Goal: Transaction & Acquisition: Purchase product/service

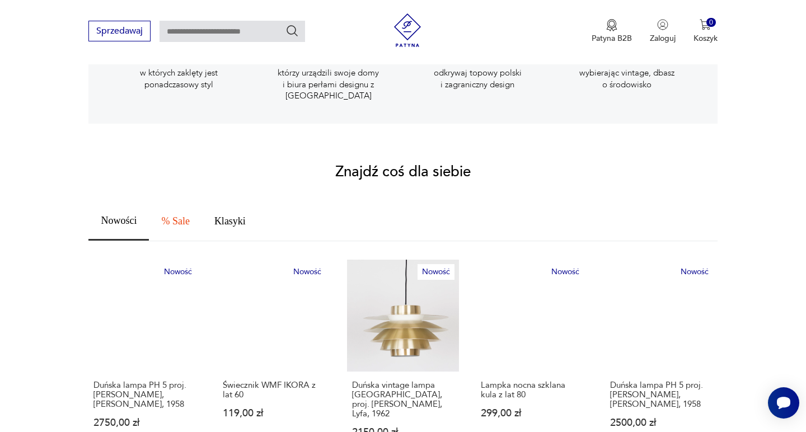
scroll to position [568, 0]
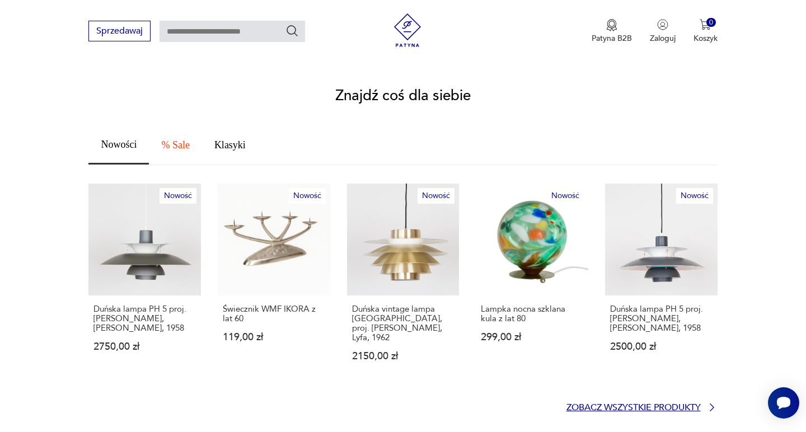
click at [634, 404] on p "Zobacz wszystkie produkty" at bounding box center [633, 407] width 134 height 7
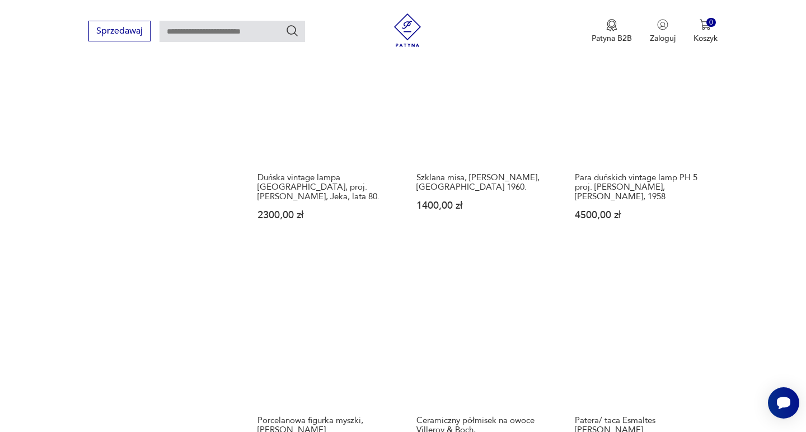
scroll to position [1090, 0]
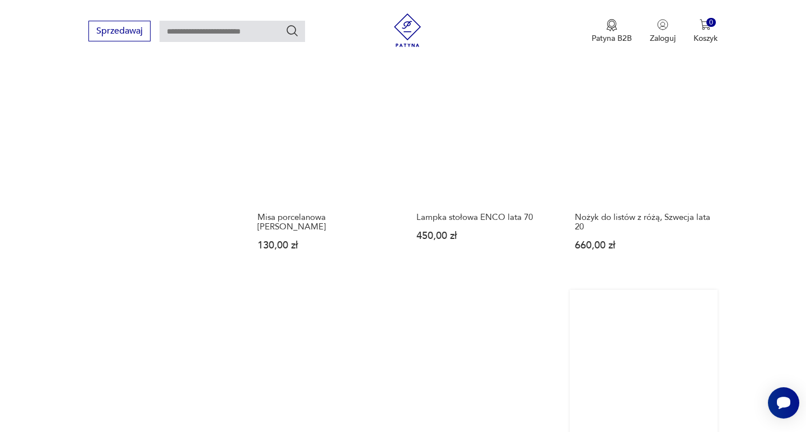
scroll to position [1113, 0]
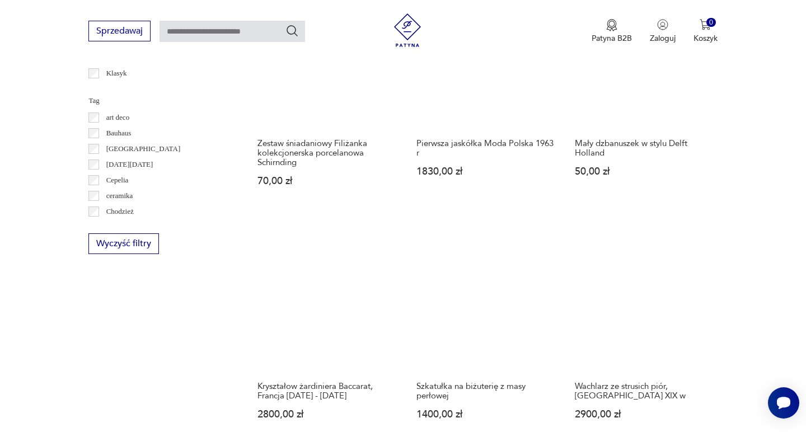
scroll to position [939, 0]
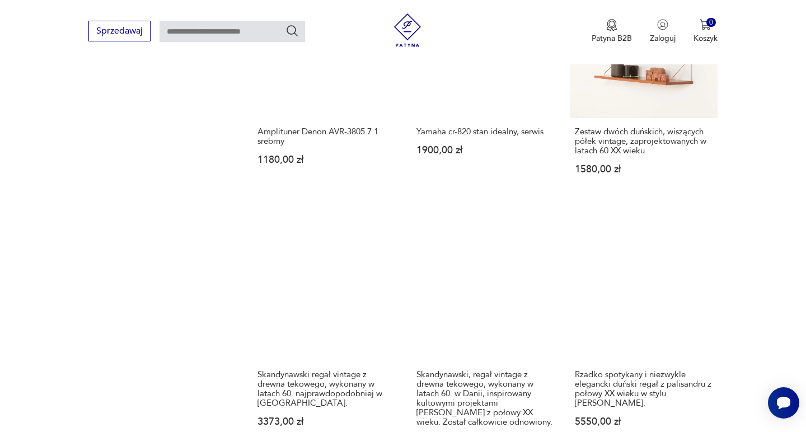
scroll to position [1148, 0]
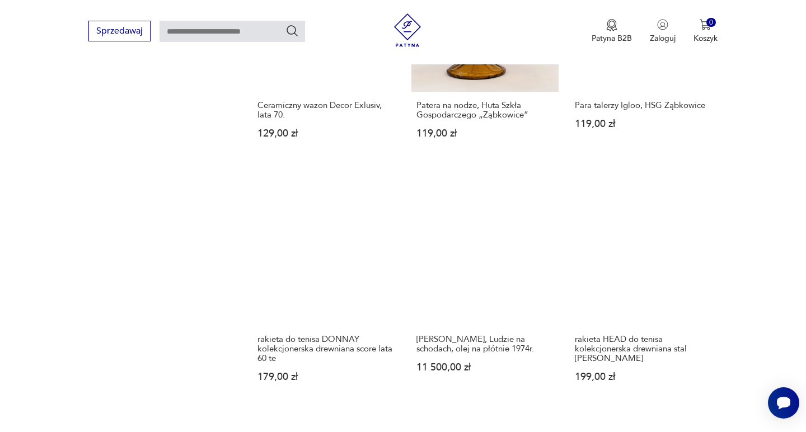
scroll to position [956, 0]
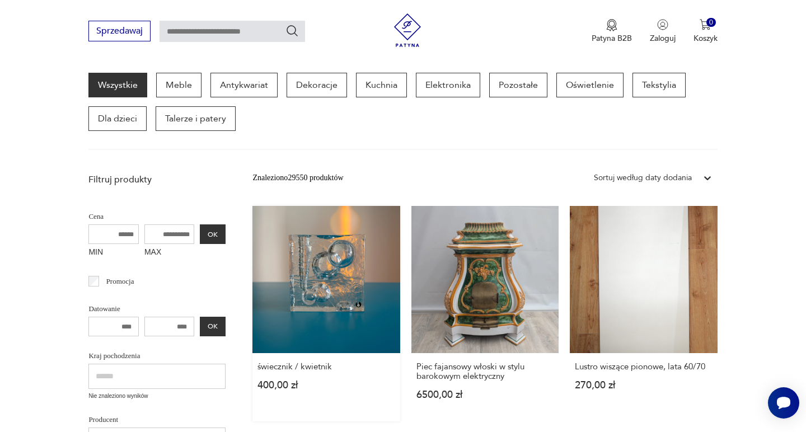
click at [282, 235] on link "świecznik / kwietnik 400,00 zł" at bounding box center [325, 313] width 147 height 215
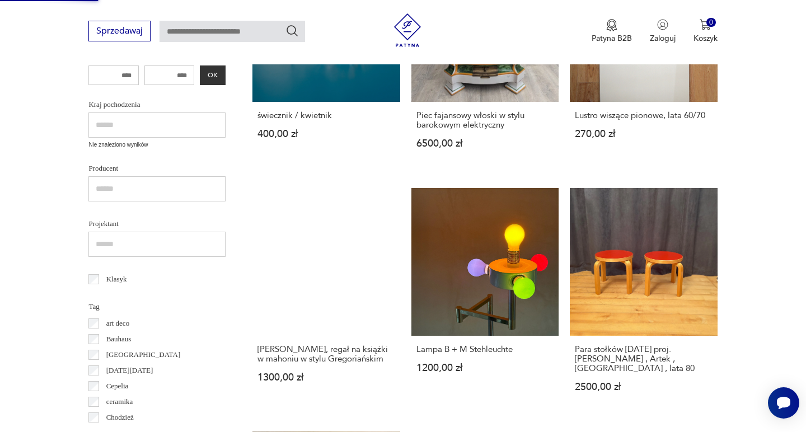
scroll to position [857, 0]
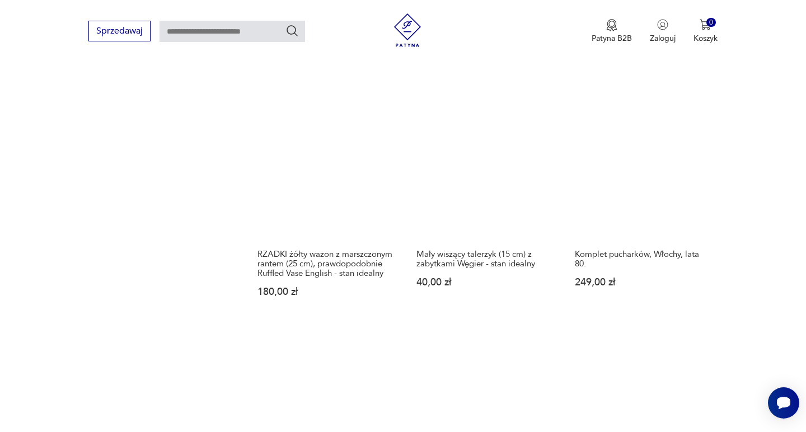
scroll to position [1019, 0]
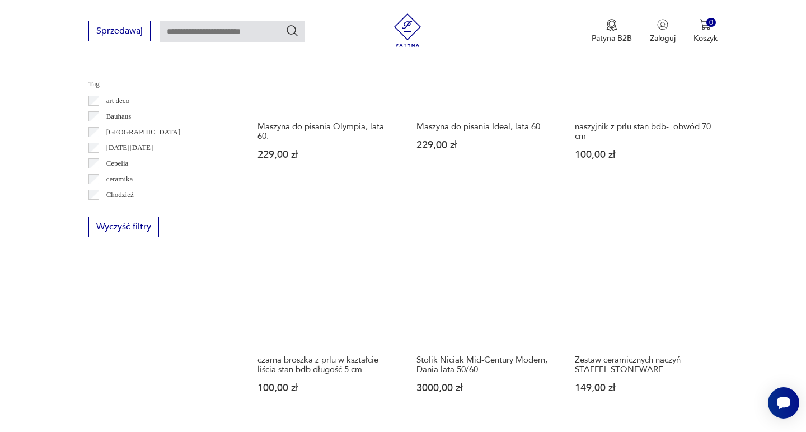
scroll to position [833, 0]
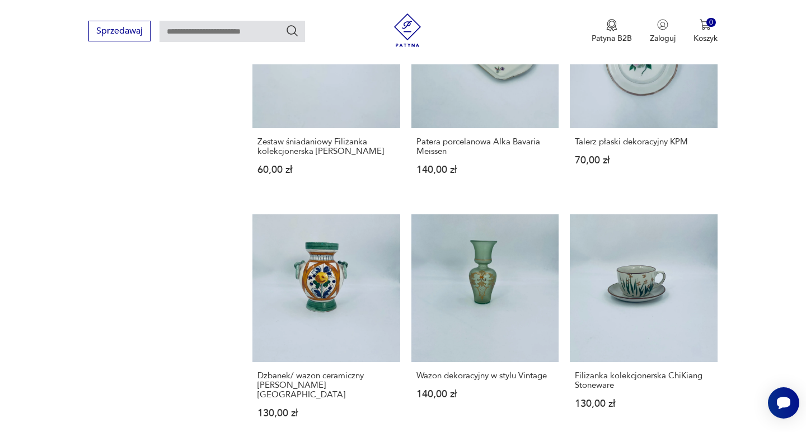
scroll to position [1103, 0]
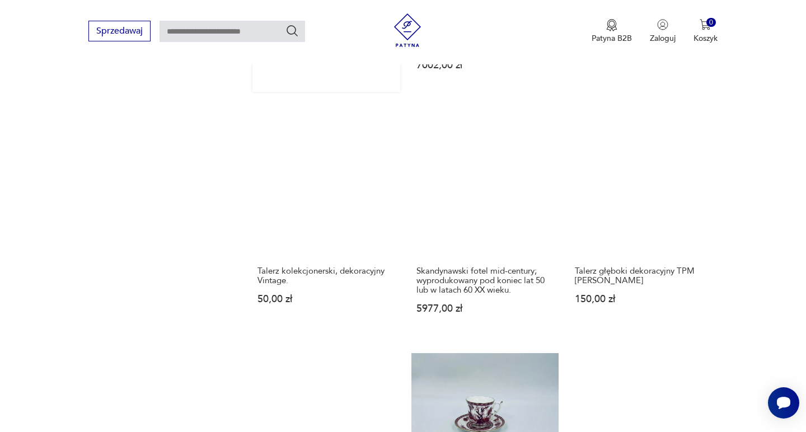
scroll to position [1137, 0]
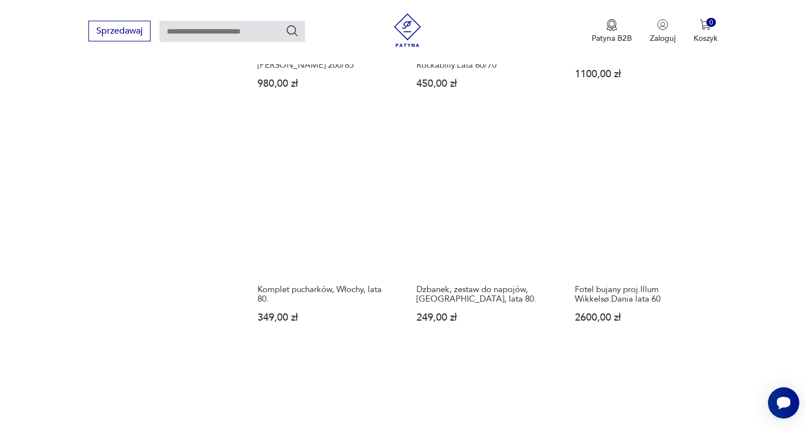
scroll to position [920, 0]
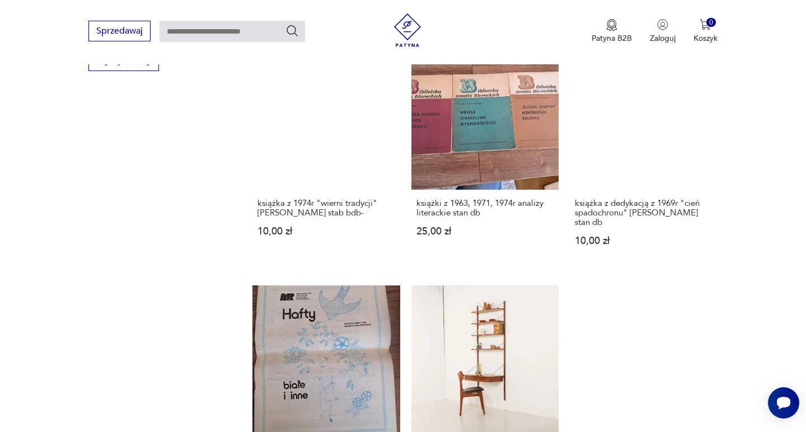
scroll to position [882, 0]
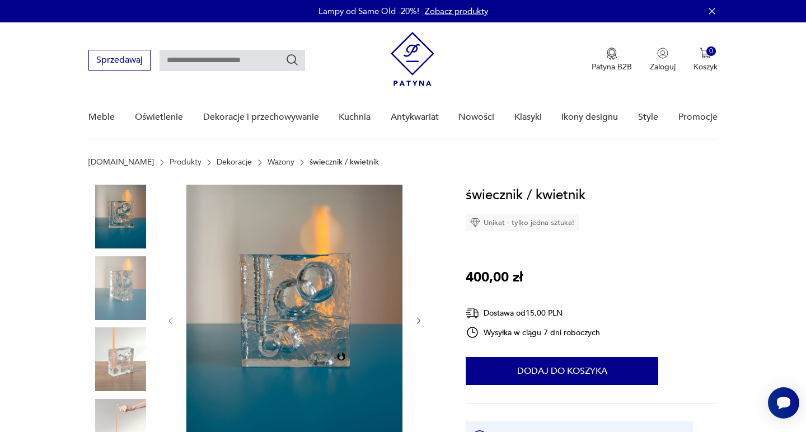
click at [349, 304] on img at bounding box center [294, 320] width 216 height 270
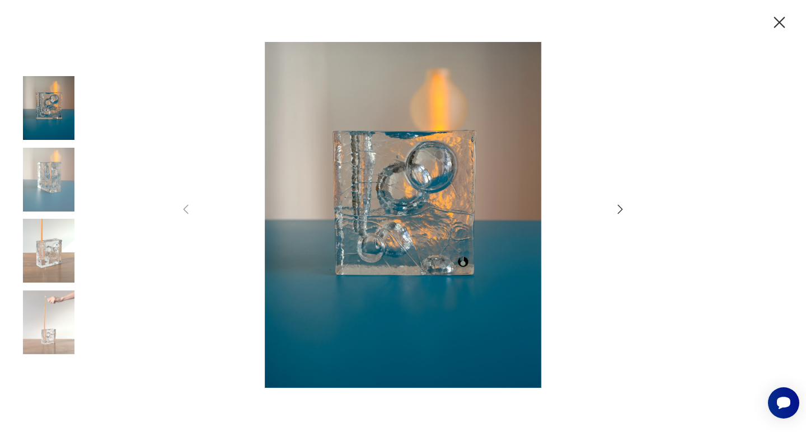
click at [63, 190] on img at bounding box center [49, 180] width 64 height 64
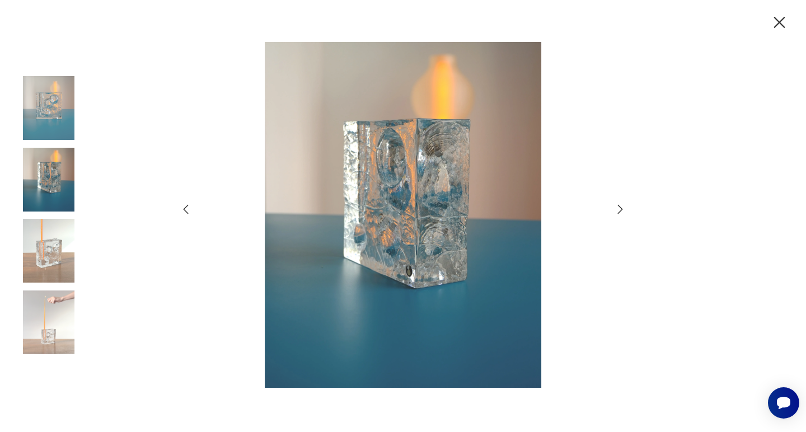
click at [49, 246] on img at bounding box center [49, 251] width 64 height 64
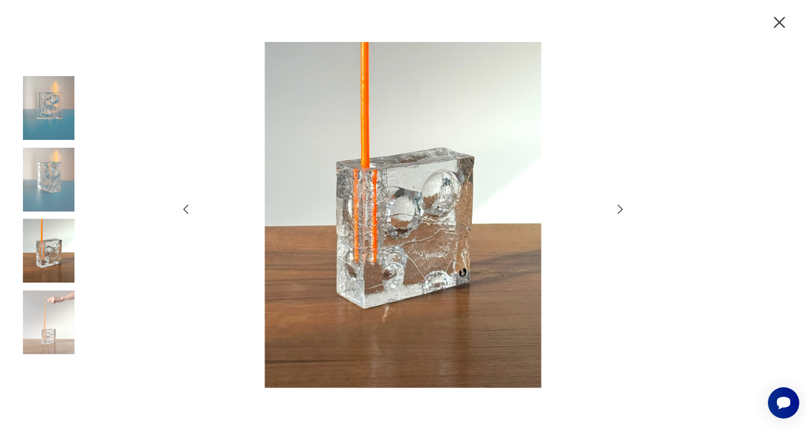
click at [46, 317] on img at bounding box center [49, 322] width 64 height 64
